Goal: Find specific page/section: Find specific page/section

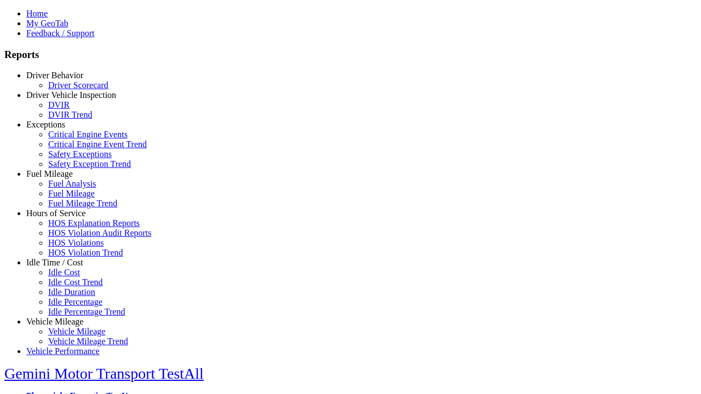
click at [63, 129] on link "Exceptions" at bounding box center [45, 124] width 39 height 9
click at [71, 139] on link "Critical Engine Events" at bounding box center [87, 134] width 79 height 9
select select
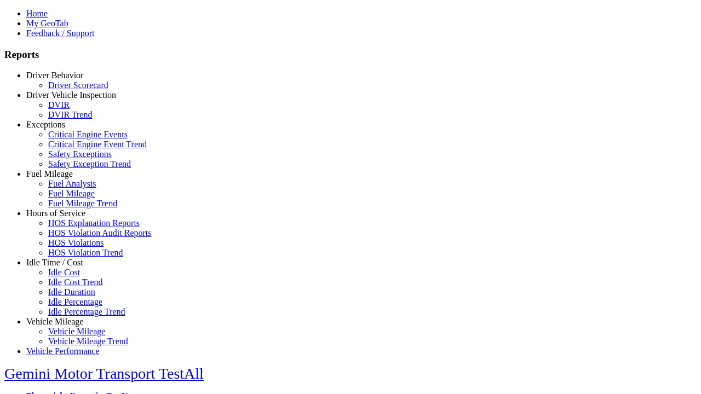
select select
